Goal: Task Accomplishment & Management: Manage account settings

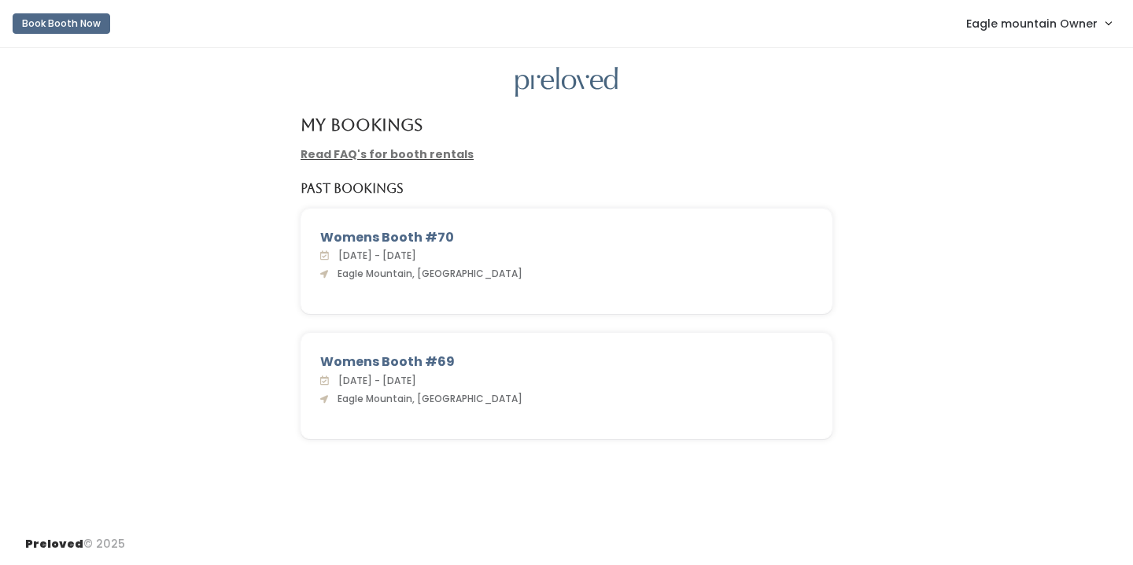
click at [981, 20] on span "Eagle mountain Owner" at bounding box center [1031, 23] width 131 height 17
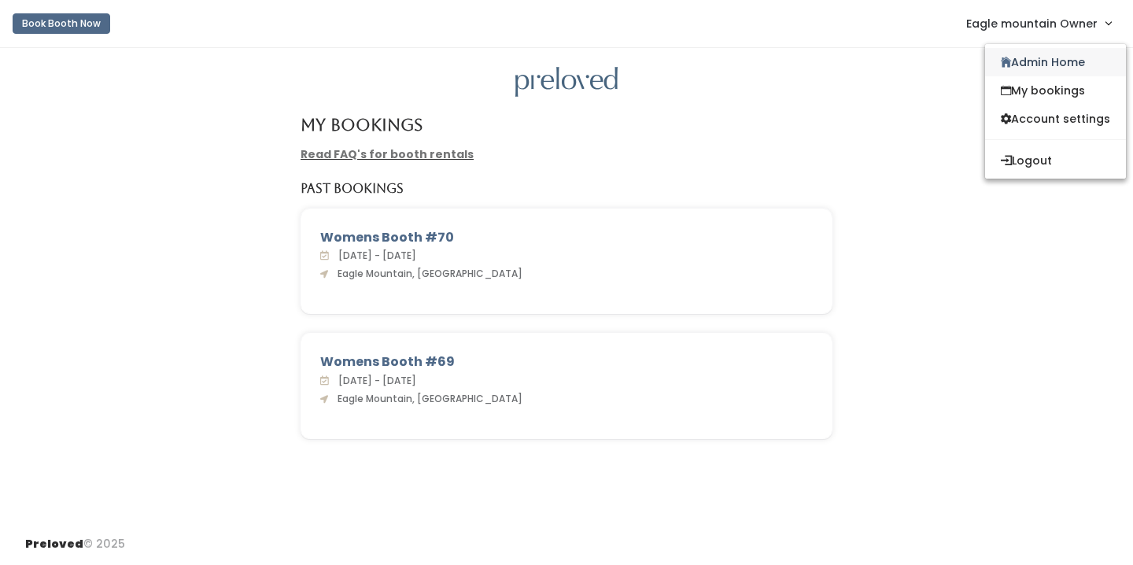
click at [1001, 55] on link "Admin Home" at bounding box center [1055, 62] width 141 height 28
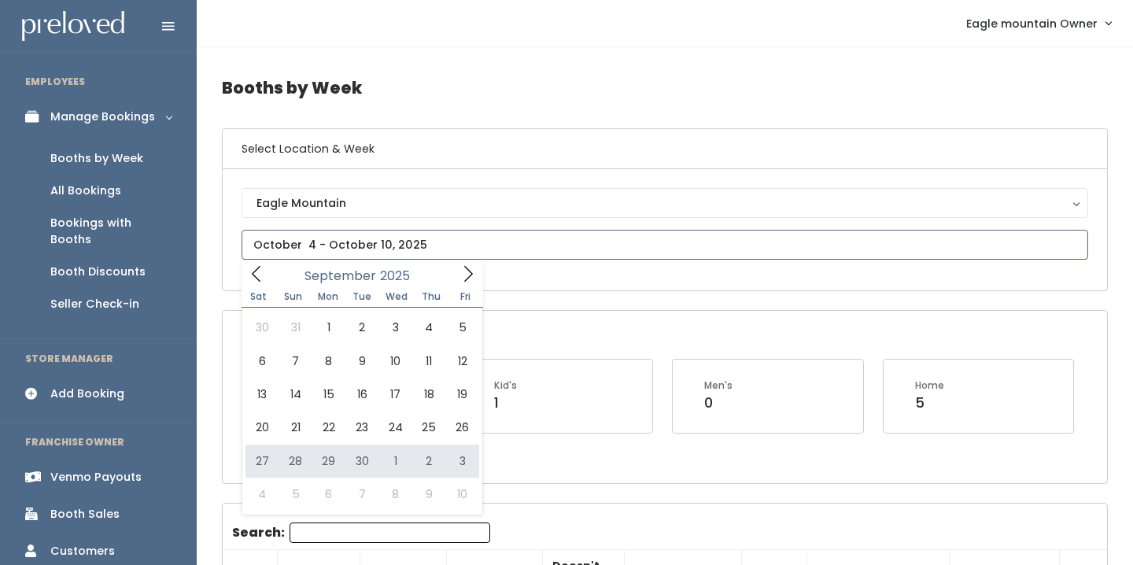
type input "September 27 to October 3"
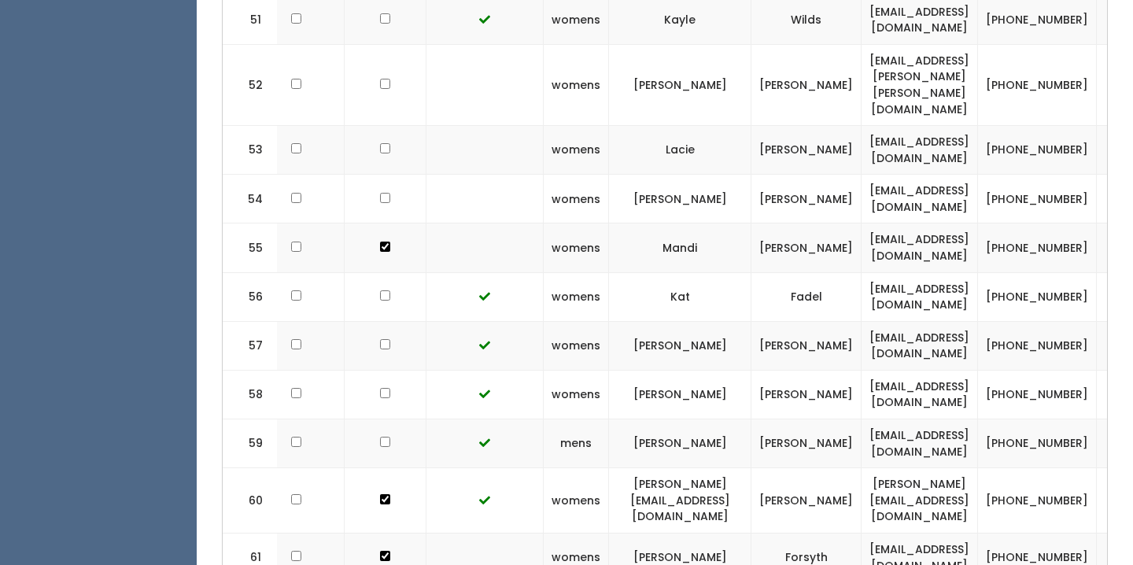
scroll to position [3249, 0]
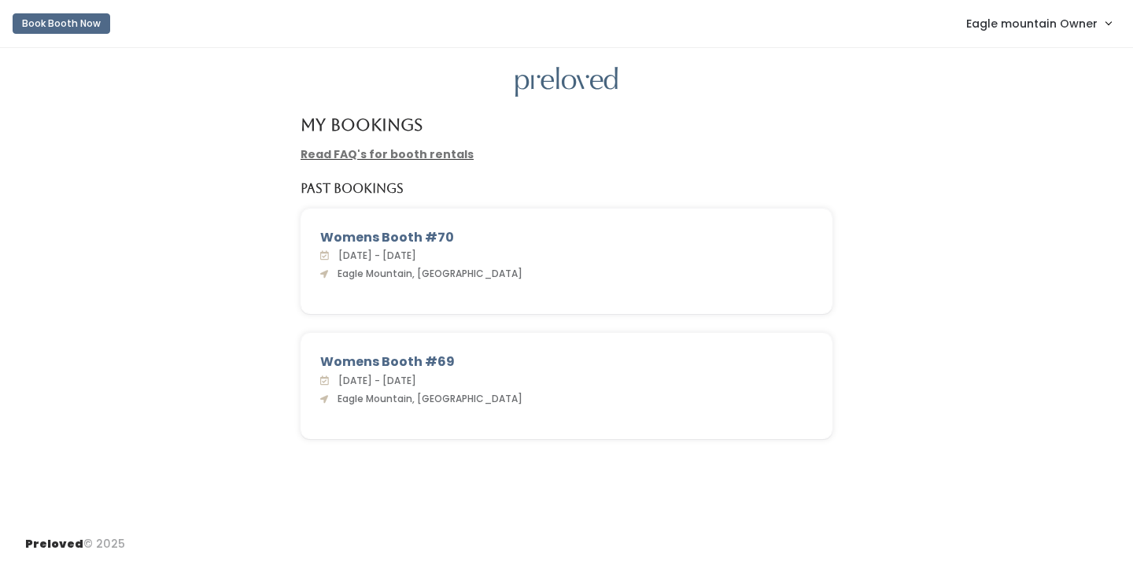
click at [1066, 20] on span "Eagle mountain Owner" at bounding box center [1031, 23] width 131 height 17
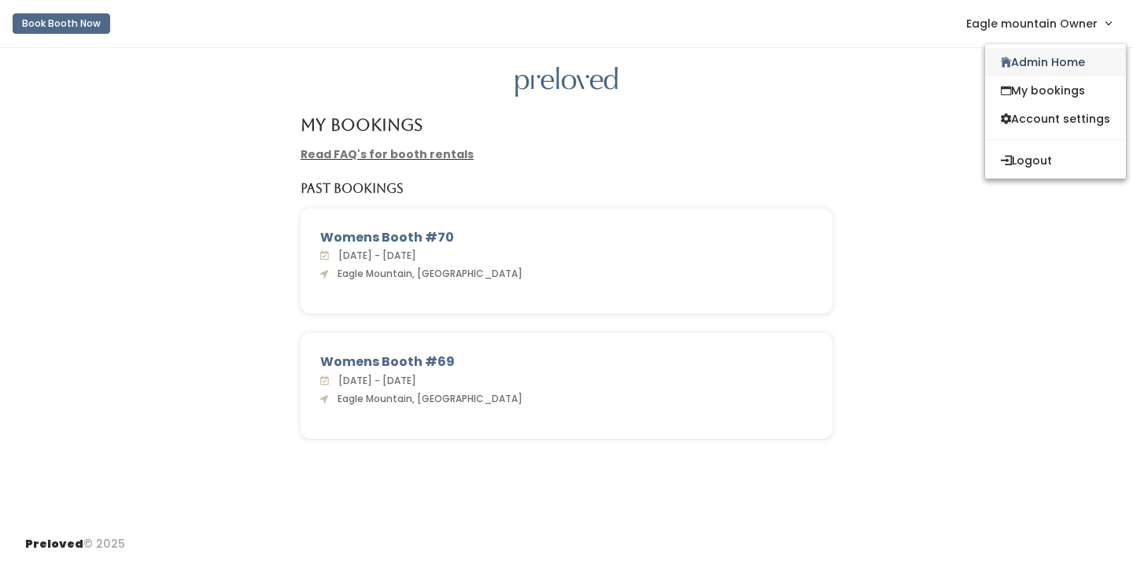
click at [1045, 57] on link "Admin Home" at bounding box center [1055, 62] width 141 height 28
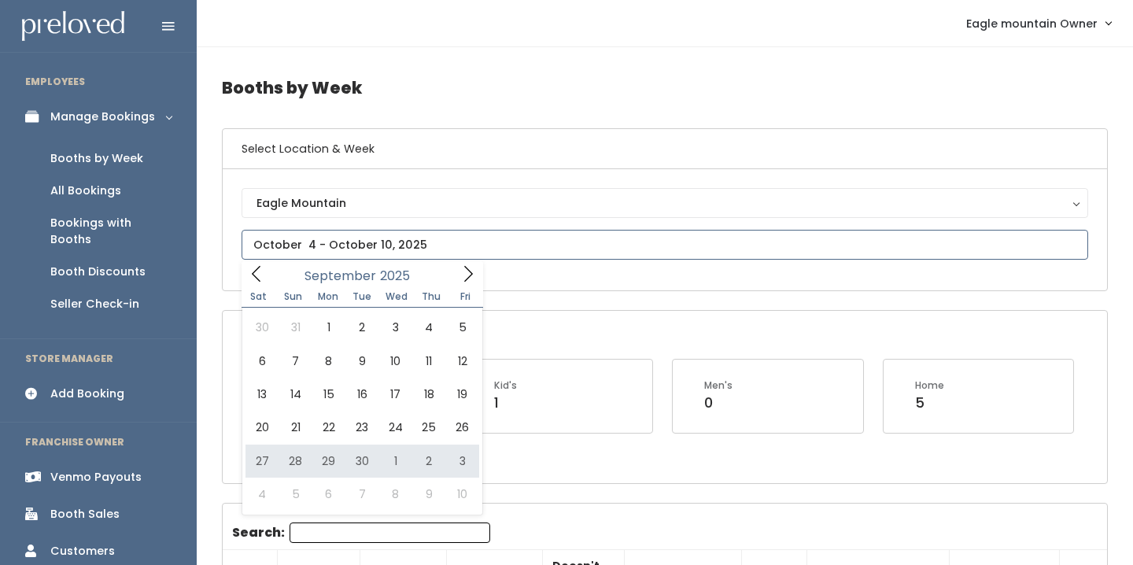
type input "September 27 to October 3"
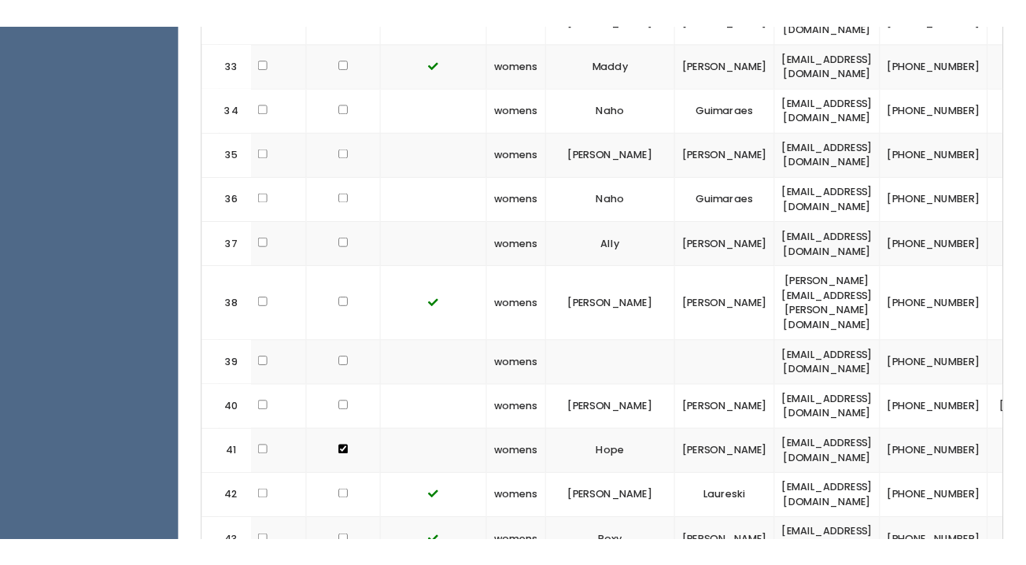
scroll to position [0, 211]
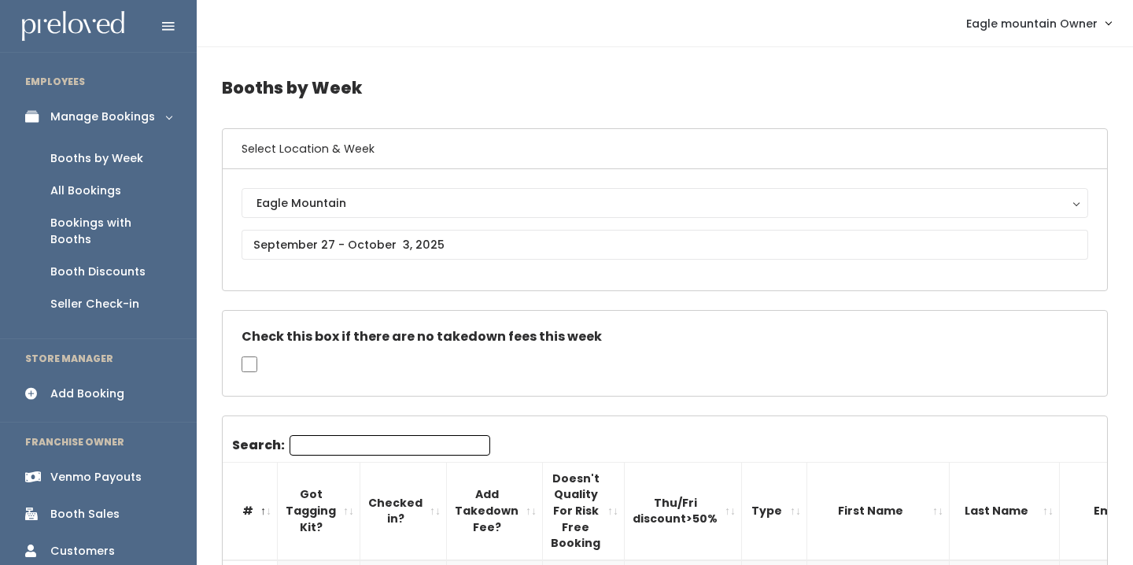
click at [91, 216] on div "Bookings with Booths" at bounding box center [110, 231] width 121 height 33
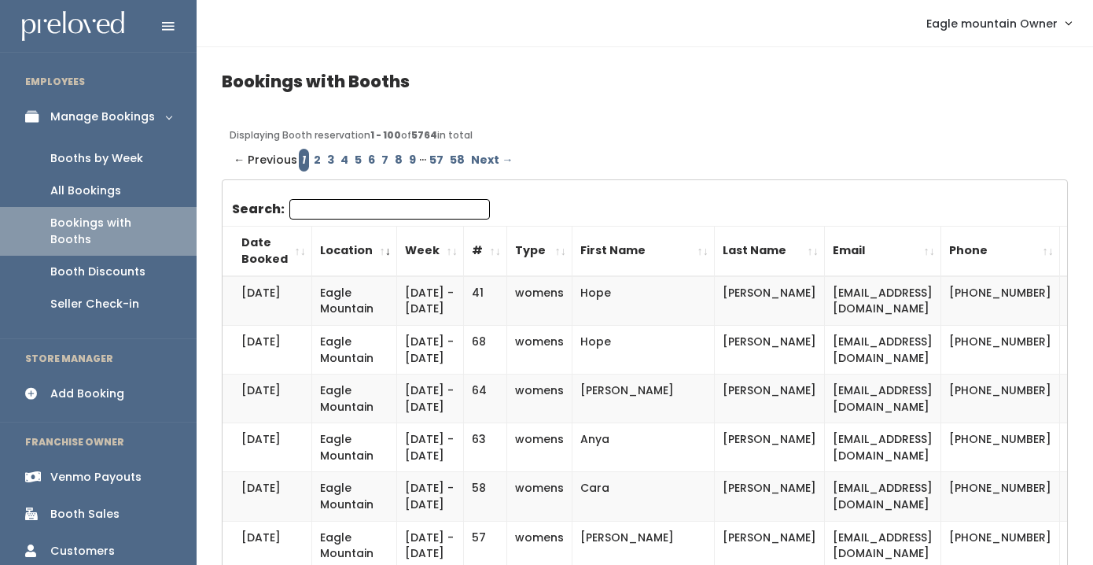
click at [358, 211] on input "Search:" at bounding box center [389, 209] width 201 height 20
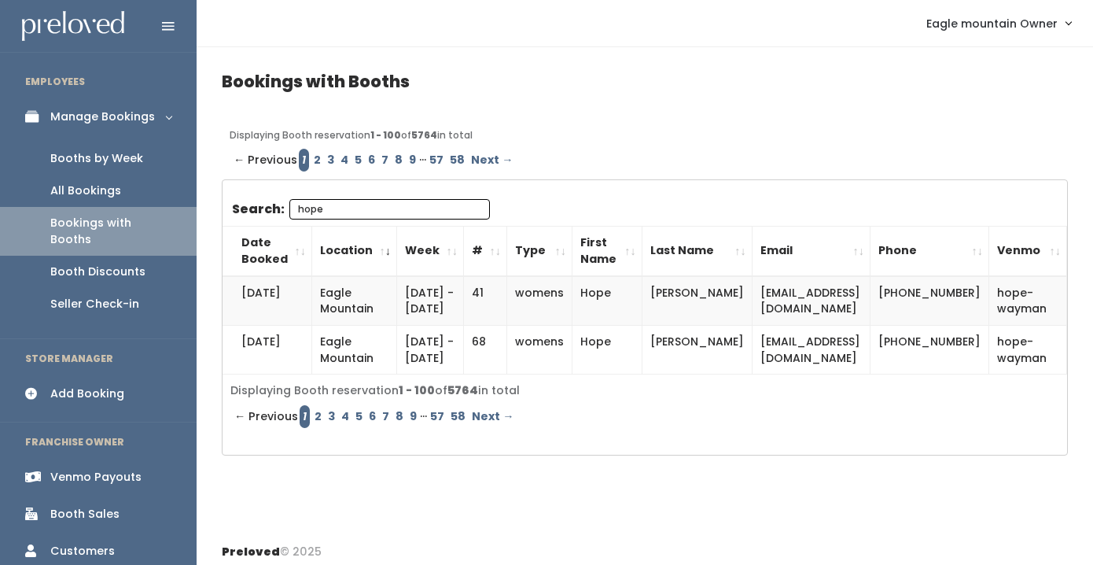
drag, startPoint x: 339, startPoint y: 206, endPoint x: 278, endPoint y: 208, distance: 60.6
click at [278, 208] on label "Search: hope" at bounding box center [361, 209] width 258 height 20
click at [289, 208] on input "hope" at bounding box center [389, 209] width 201 height 20
type input "hope"
click at [313, 160] on link "2" at bounding box center [317, 160] width 13 height 23
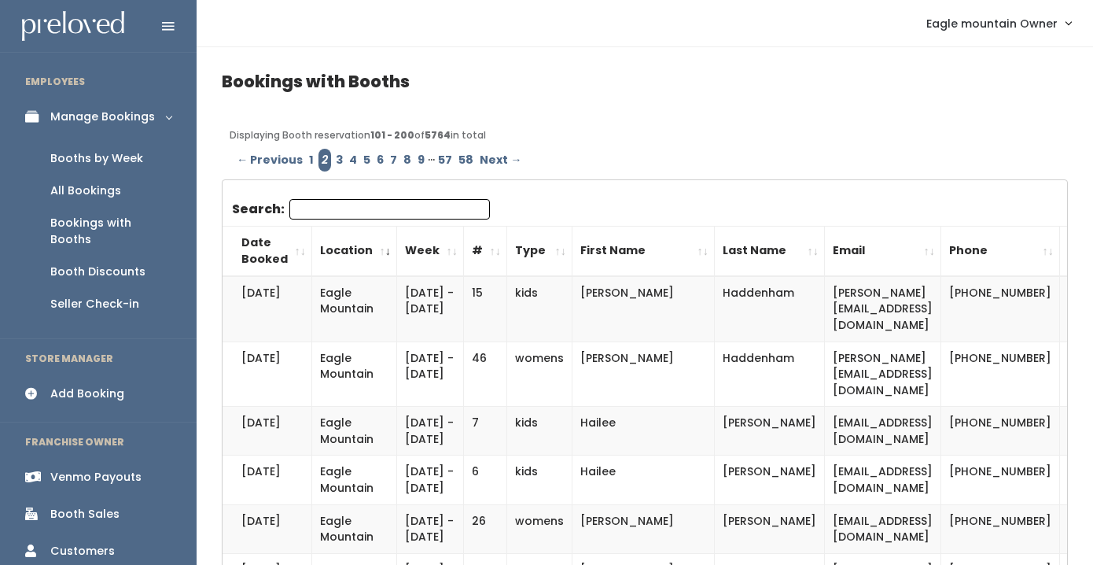
click at [310, 208] on input "Search:" at bounding box center [389, 209] width 201 height 20
paste input "hope"
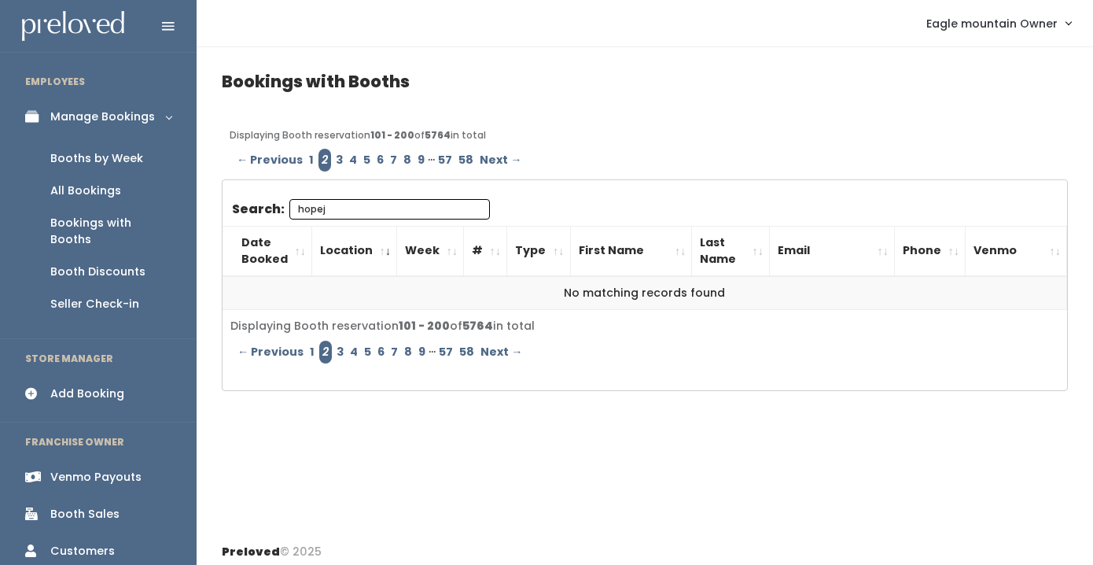
type input "hope"
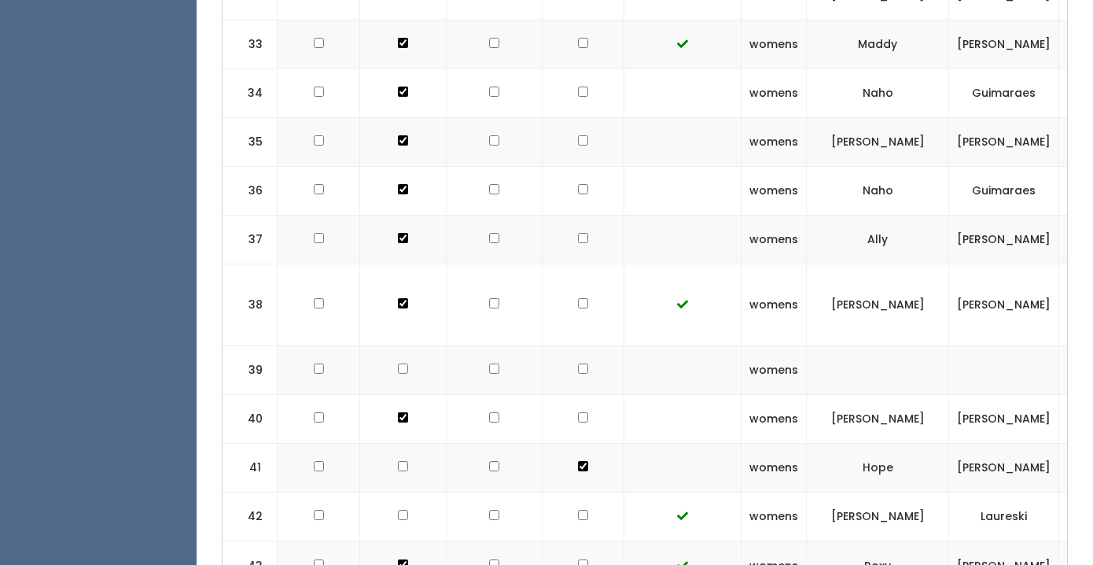
scroll to position [0, 211]
